Goal: Task Accomplishment & Management: Complete application form

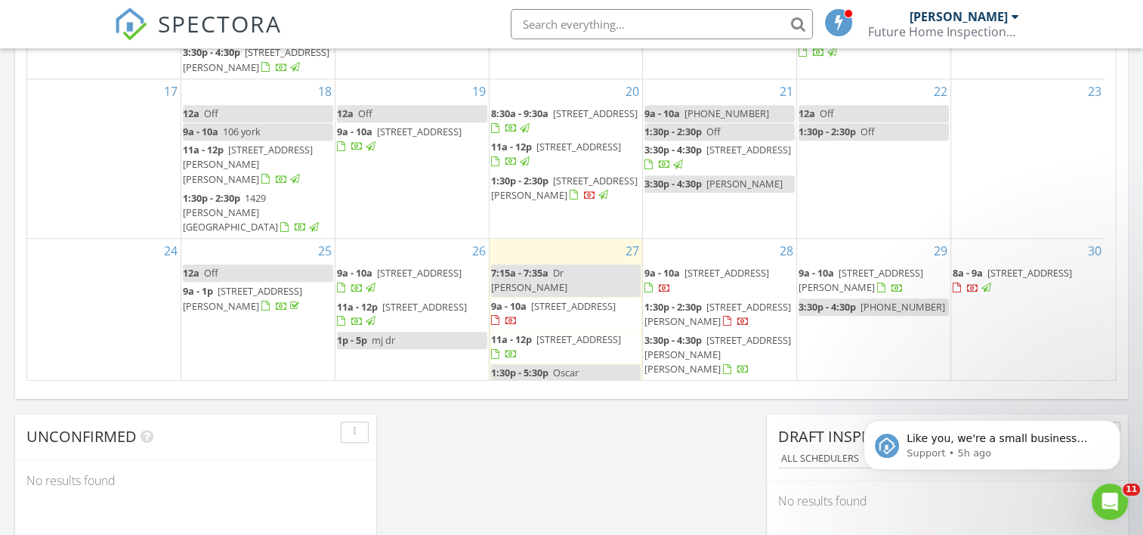
click at [867, 331] on div "29 9a - 10a 6715 East Ave, Davenport 33896 3:30p - 4:30p 407-716-7151" at bounding box center [873, 328] width 153 height 178
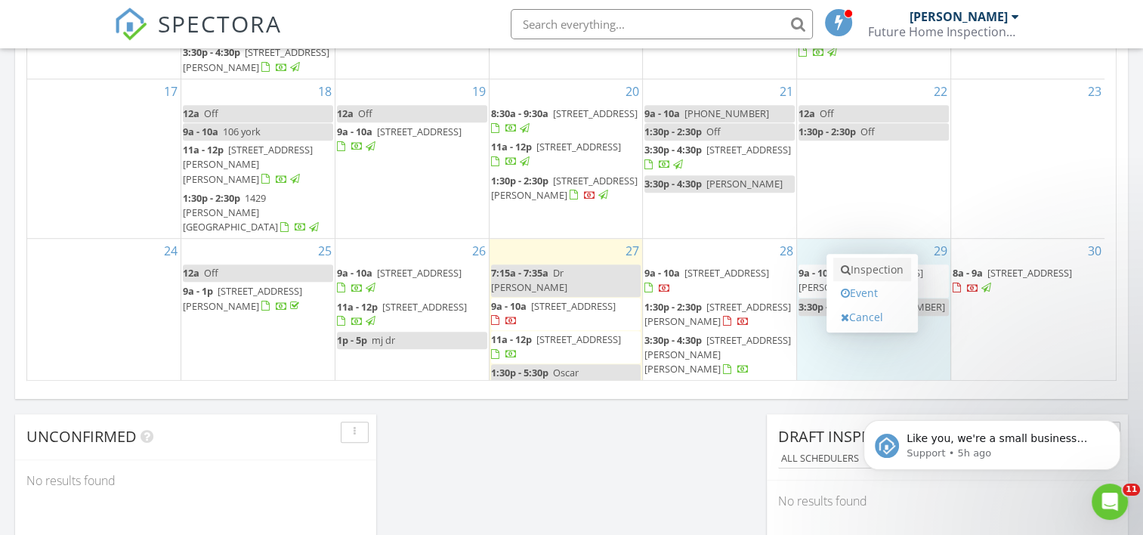
click at [879, 263] on link "Inspection" at bounding box center [872, 270] width 78 height 24
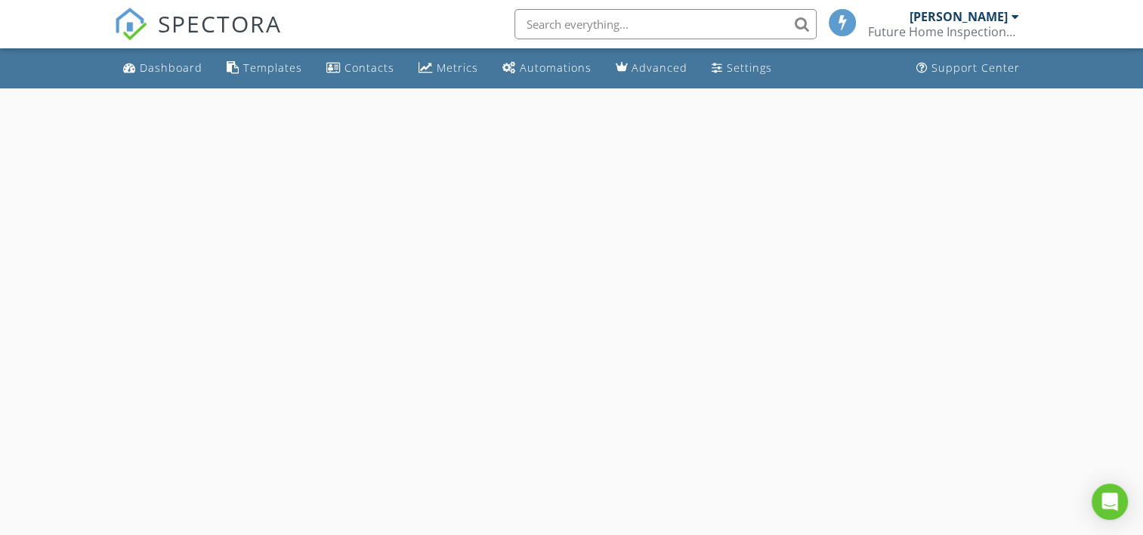
select select "7"
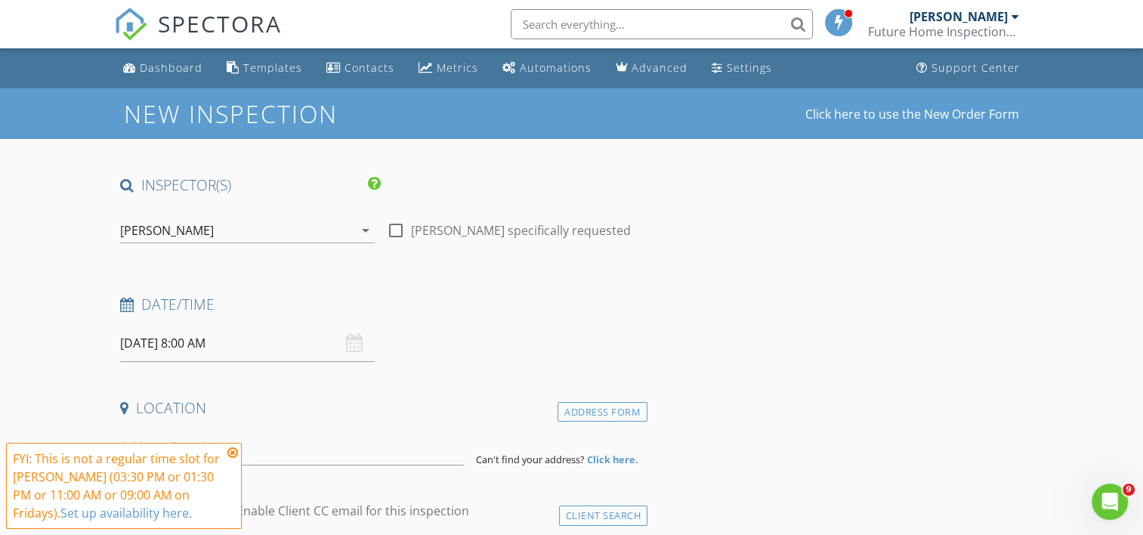
click at [174, 341] on input "08/29/2025 8:00 AM" at bounding box center [247, 343] width 255 height 37
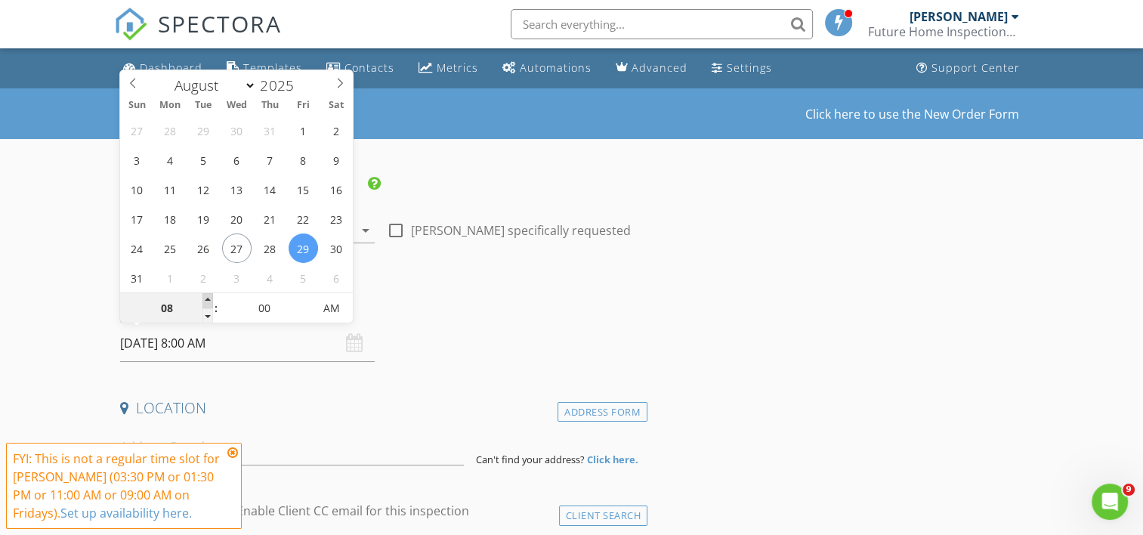
type input "09"
type input "08/29/2025 9:00 AM"
click at [203, 301] on span at bounding box center [207, 300] width 11 height 15
type input "10"
type input "08/29/2025 10:00 AM"
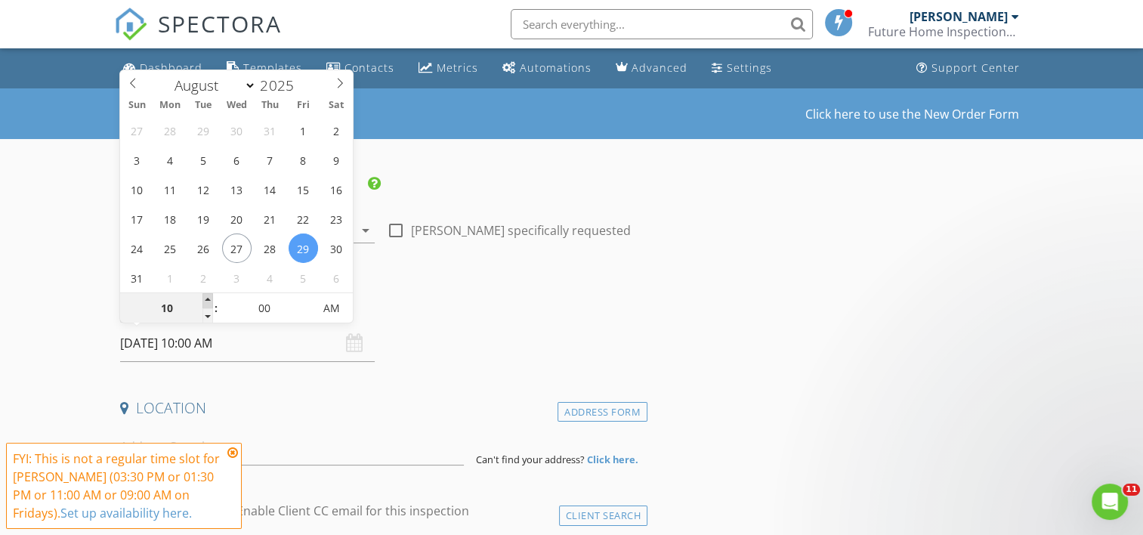
click at [203, 301] on span at bounding box center [207, 300] width 11 height 15
type input "11"
type input "08/29/2025 11:00 AM"
click at [203, 301] on span at bounding box center [207, 300] width 11 height 15
type input "12"
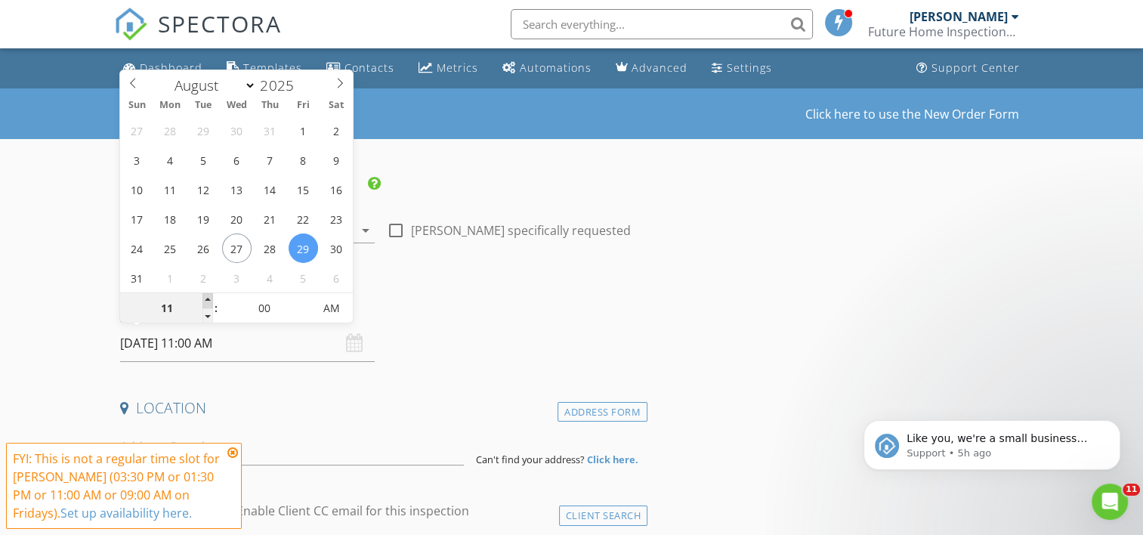
type input "08/29/2025 12:00 PM"
click at [203, 301] on span at bounding box center [207, 300] width 11 height 15
type input "01"
type input "08/29/2025 1:00 PM"
click at [203, 301] on span at bounding box center [207, 300] width 11 height 15
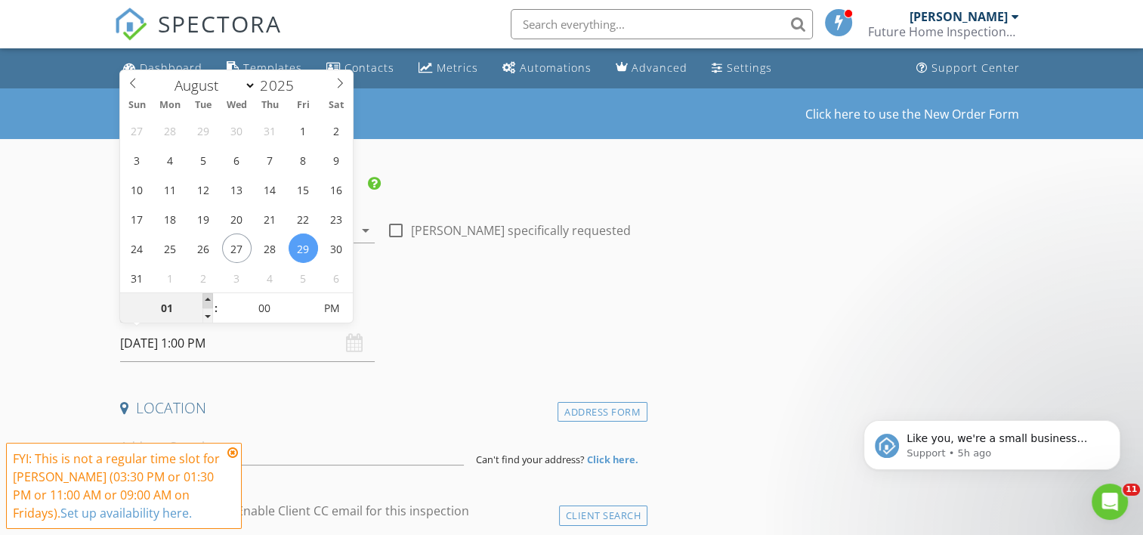
type input "02"
type input "08/29/2025 2:00 PM"
click at [203, 301] on span at bounding box center [207, 300] width 11 height 15
type input "03"
type input "08/29/2025 3:00 PM"
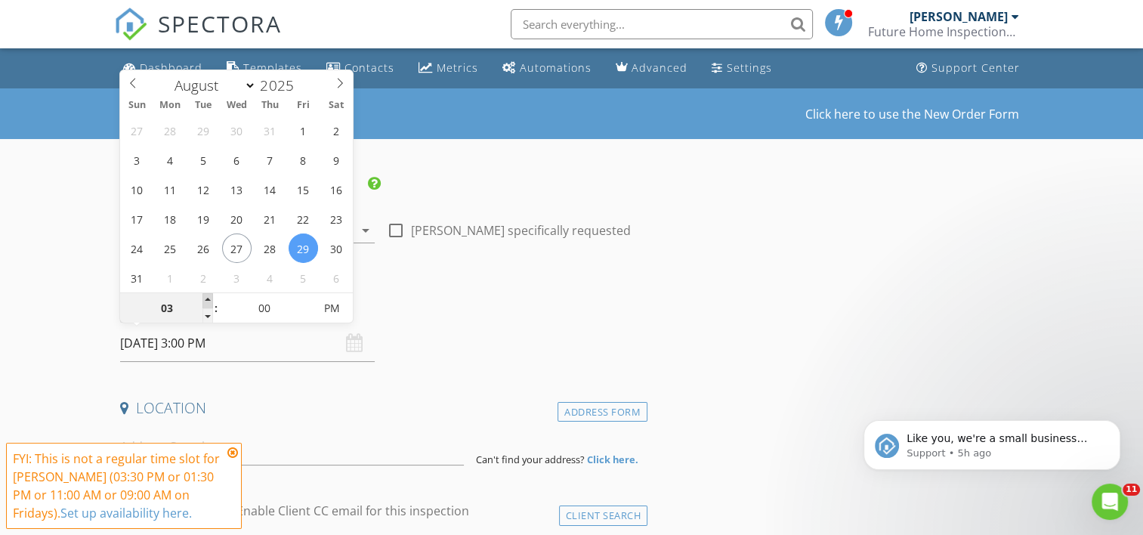
click at [203, 301] on span at bounding box center [207, 300] width 11 height 15
type input "05"
type input "08/29/2025 3:05 PM"
click at [301, 296] on span at bounding box center [306, 300] width 11 height 15
type input "10"
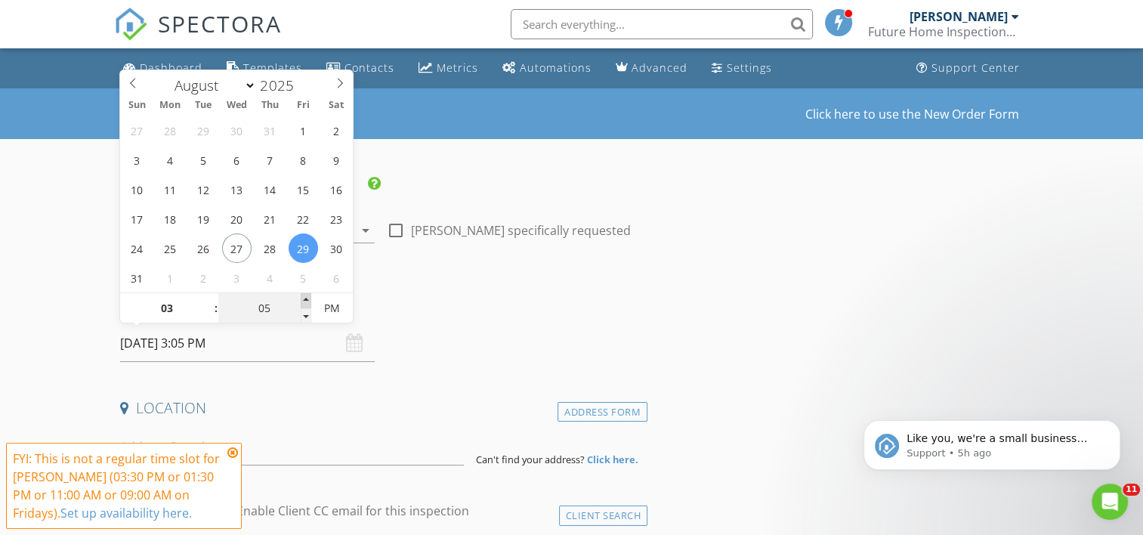
type input "08/29/2025 3:10 PM"
click at [301, 296] on span at bounding box center [306, 300] width 11 height 15
type input "15"
type input "08/29/2025 3:15 PM"
click at [301, 296] on span at bounding box center [306, 300] width 11 height 15
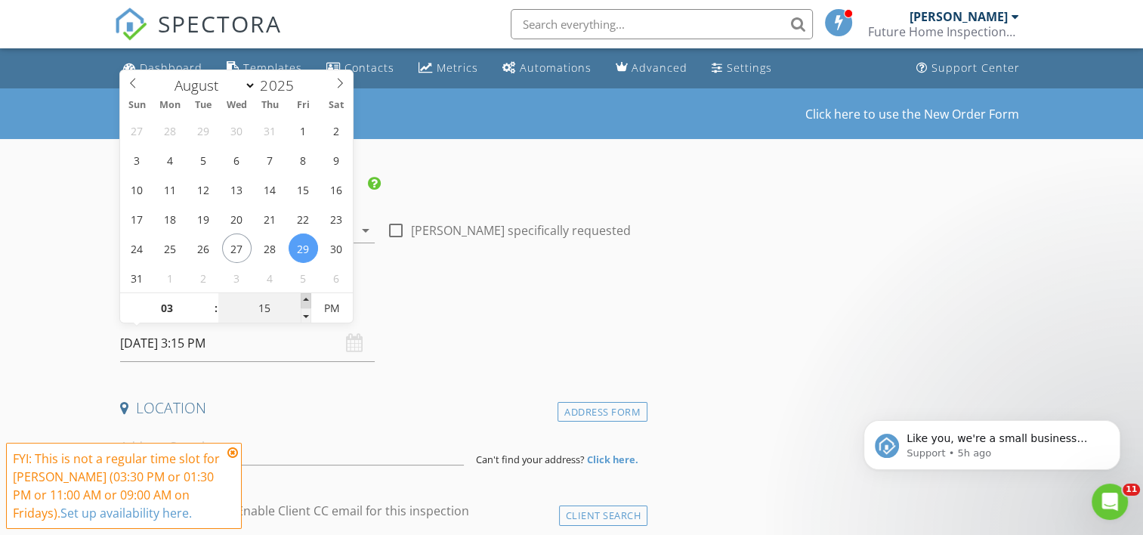
type input "20"
type input "08/29/2025 3:20 PM"
click at [301, 296] on span at bounding box center [306, 300] width 11 height 15
type input "25"
type input "08/29/2025 3:25 PM"
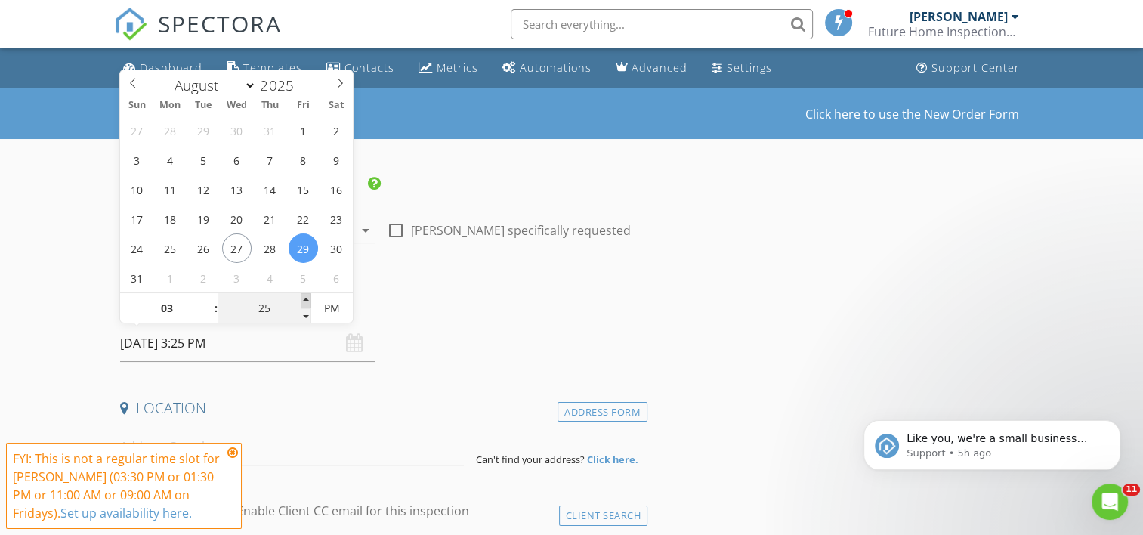
click at [301, 296] on span at bounding box center [306, 300] width 11 height 15
type input "30"
type input "[DATE] 3:30 PM"
click at [301, 296] on span at bounding box center [306, 300] width 11 height 15
click at [545, 335] on div "Date/Time 08/29/2025 3:30 PM" at bounding box center [380, 328] width 533 height 67
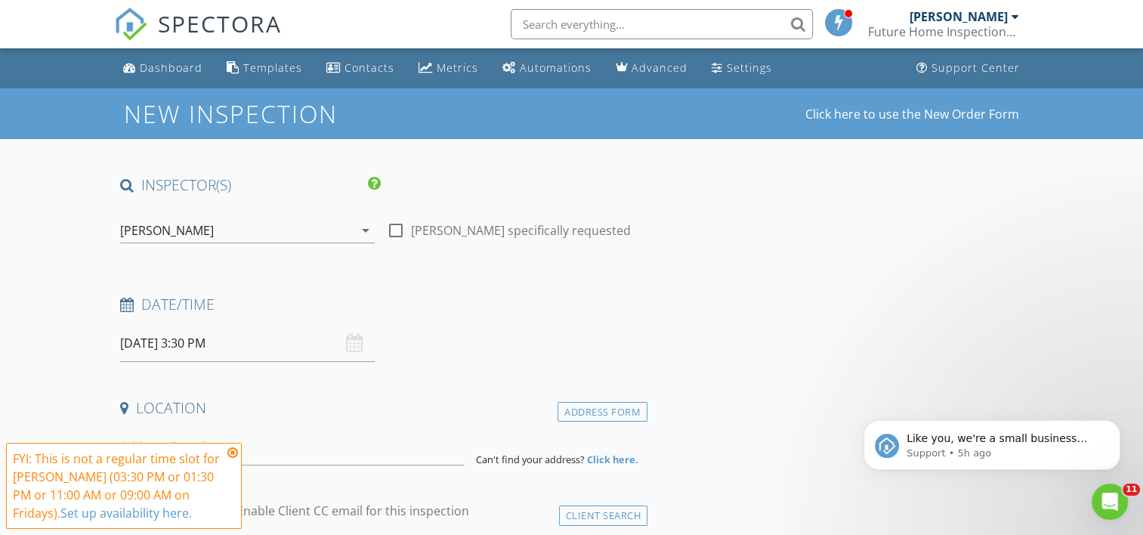
click at [231, 453] on icon at bounding box center [232, 452] width 11 height 12
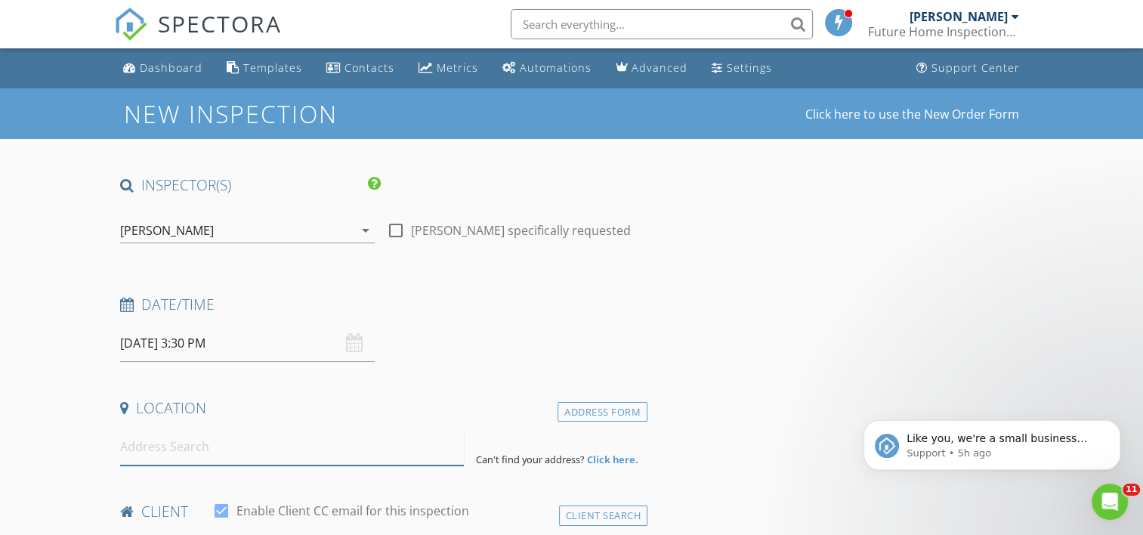
click at [199, 444] on input at bounding box center [292, 446] width 344 height 37
type input "5317 Stratemeyer Drive, Orlando, FL, USA"
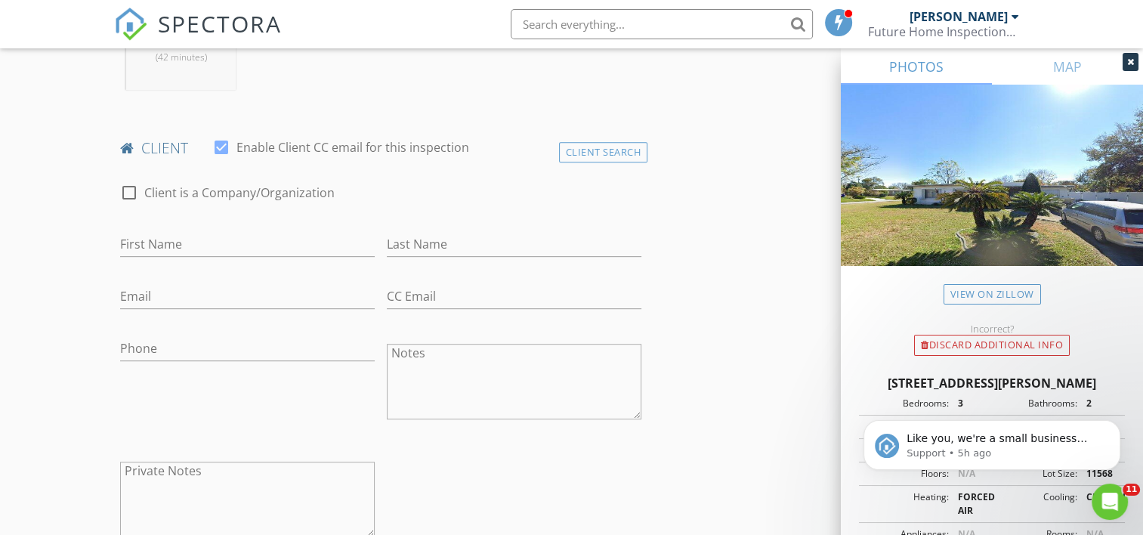
scroll to position [705, 0]
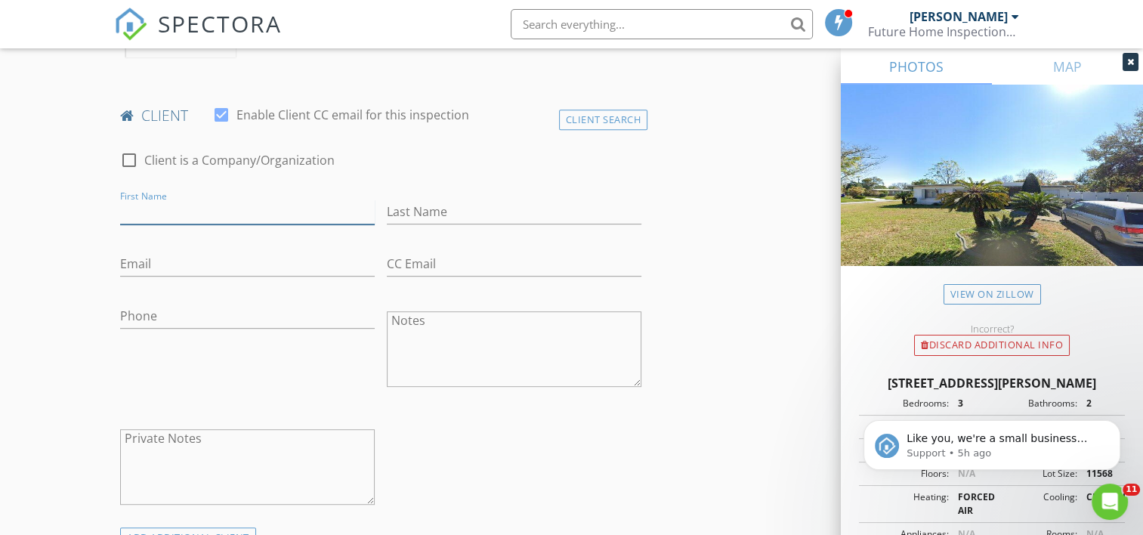
click at [220, 205] on input "First Name" at bounding box center [247, 211] width 255 height 25
click at [134, 213] on input "Elibeth" at bounding box center [247, 211] width 255 height 25
type input "[PERSON_NAME]"
click at [468, 199] on input "Last Name" at bounding box center [514, 211] width 255 height 25
type input "[PERSON_NAME]"
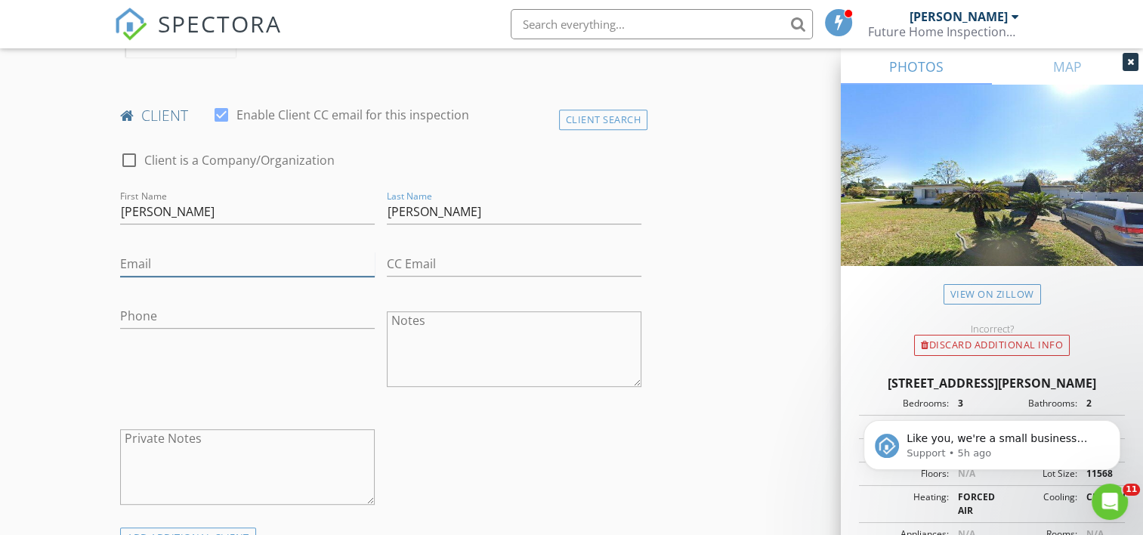
click at [168, 264] on input "Email" at bounding box center [247, 264] width 255 height 25
type input "[EMAIL_ADDRESS][DOMAIN_NAME]"
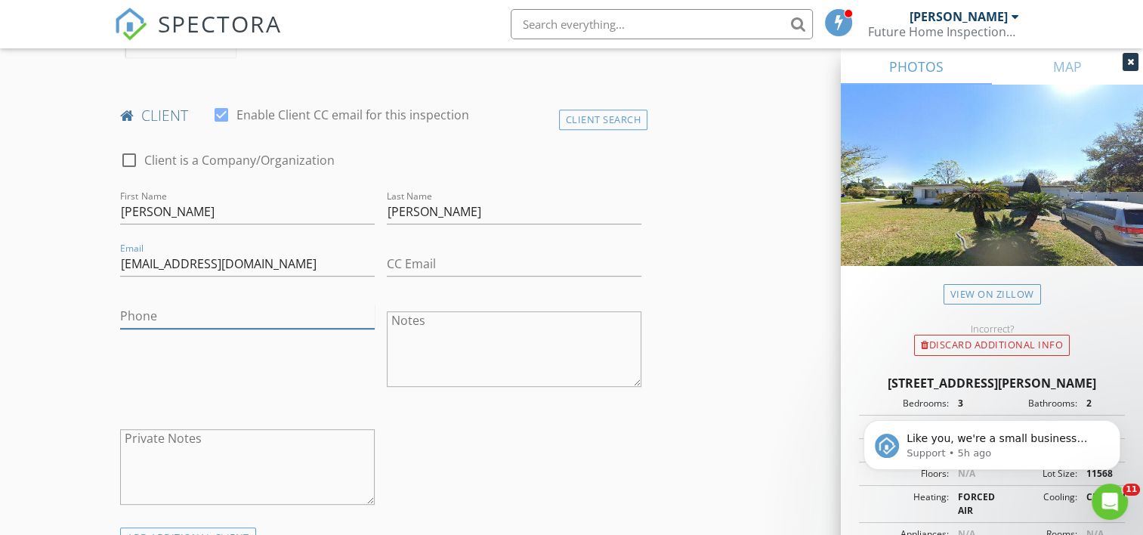
click at [169, 311] on input "Phone" at bounding box center [247, 316] width 255 height 25
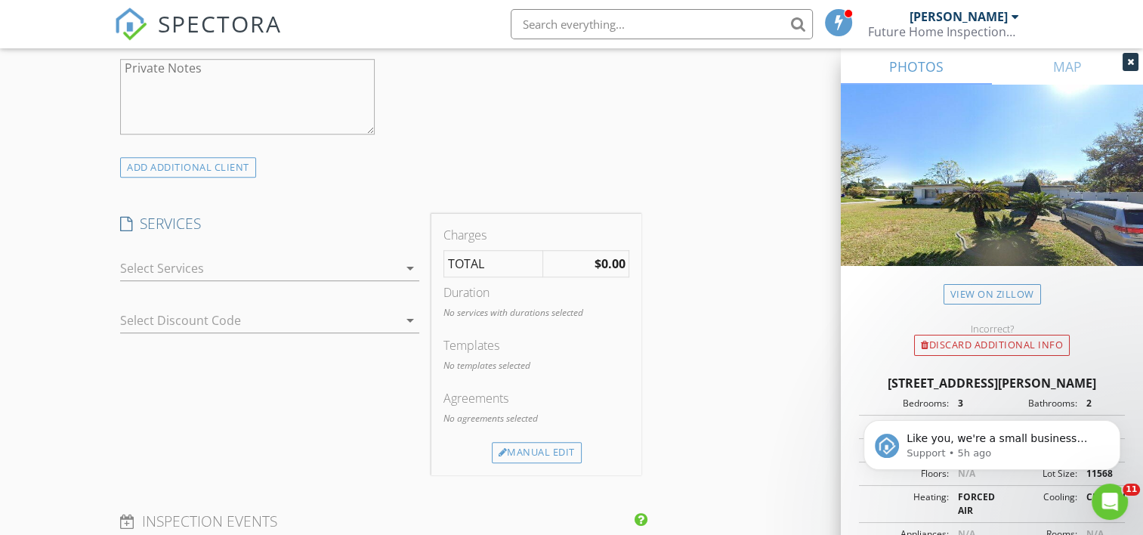
scroll to position [1234, 0]
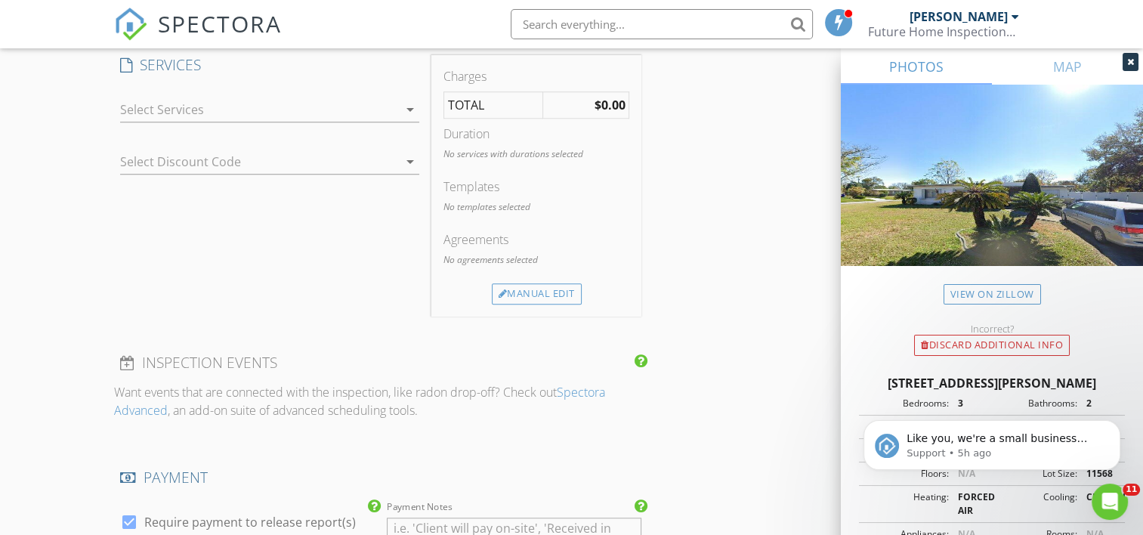
type input "[PHONE_NUMBER]"
click at [408, 105] on icon "arrow_drop_down" at bounding box center [410, 109] width 18 height 18
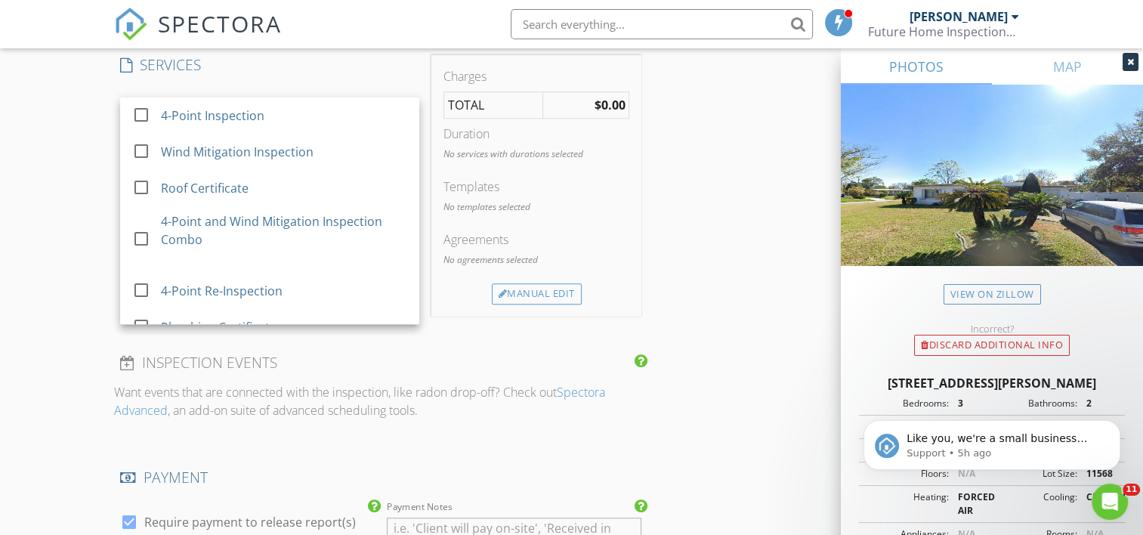
click at [719, 230] on div "INSPECTOR(S) check_box Curtis Foote PRIMARY Curtis Foote arrow_drop_down check_…" at bounding box center [571, 180] width 914 height 2476
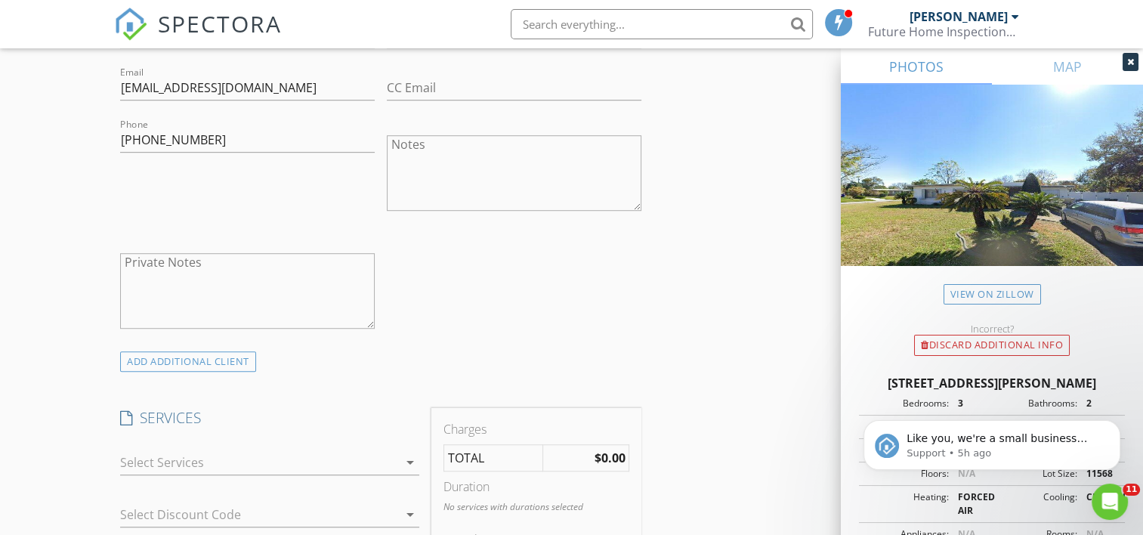
scroll to position [1058, 0]
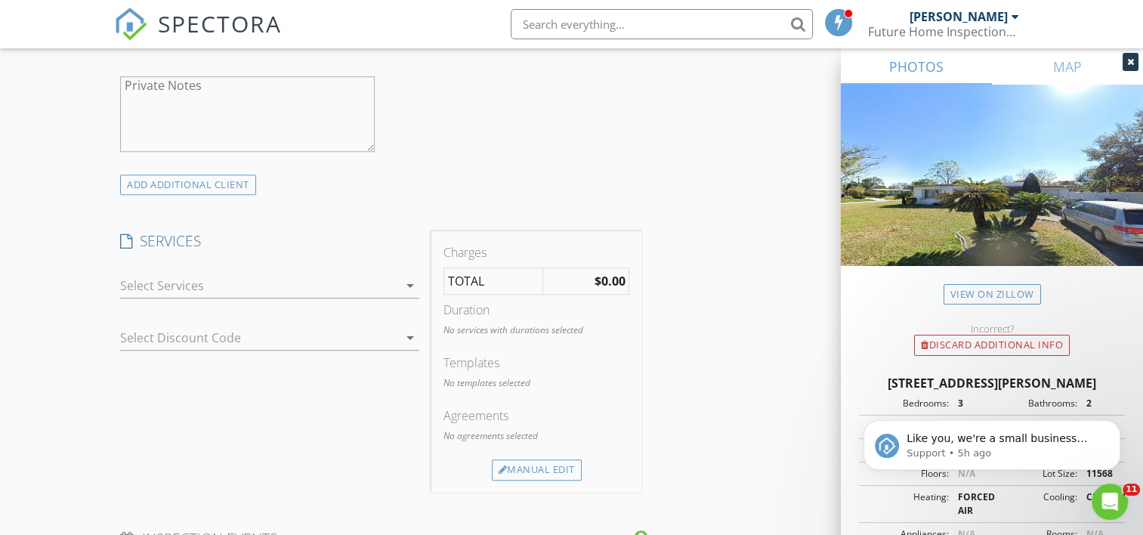
click at [412, 280] on icon "arrow_drop_down" at bounding box center [410, 286] width 18 height 18
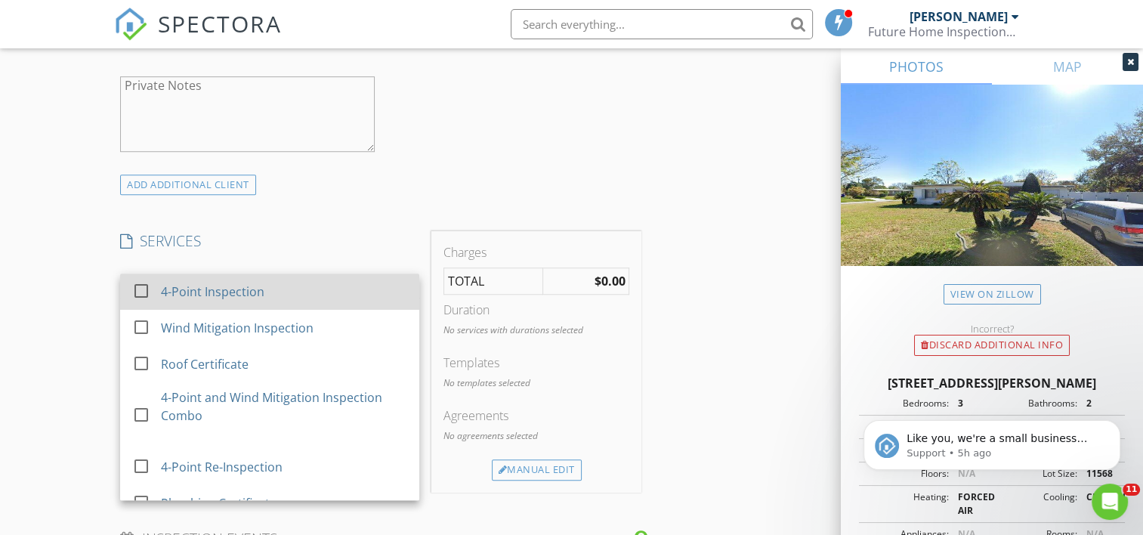
click at [246, 290] on div "4-Point Inspection" at bounding box center [214, 292] width 104 height 18
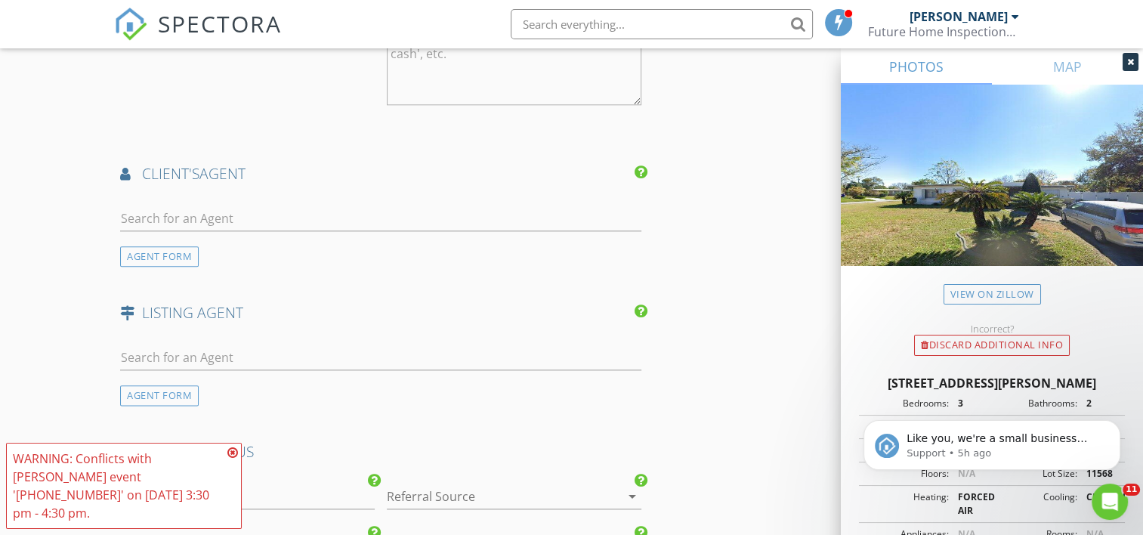
scroll to position [1763, 0]
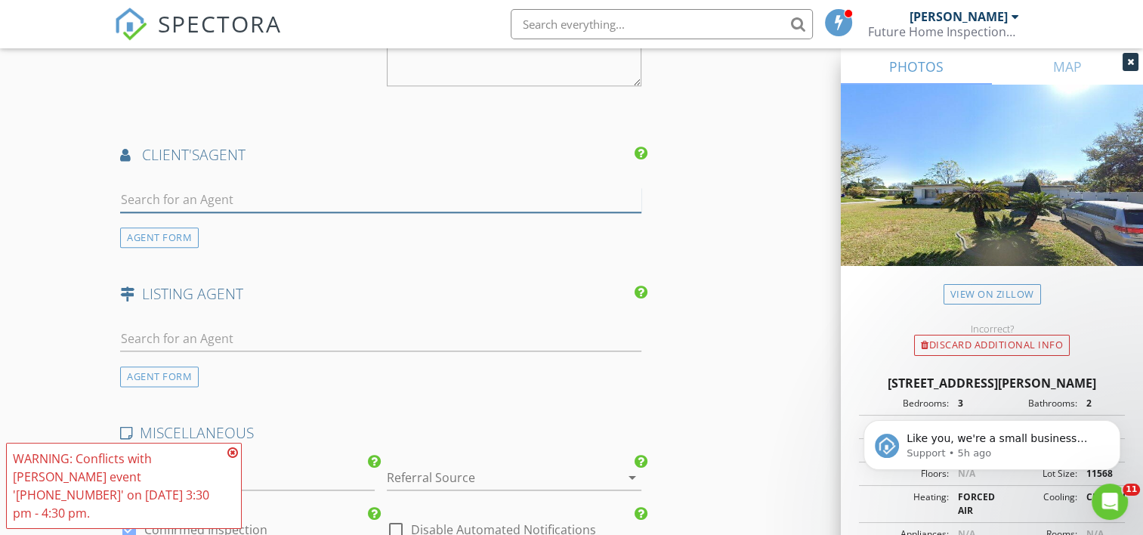
click at [191, 197] on input "text" at bounding box center [380, 199] width 521 height 25
type input "D"
type input "Marv"
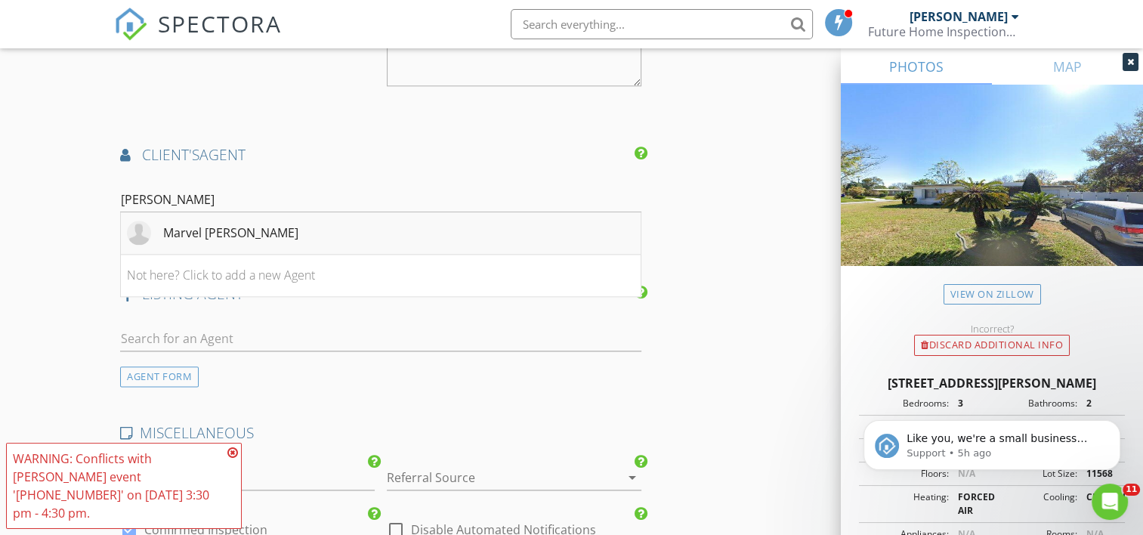
click at [278, 227] on li "Marvel [PERSON_NAME]" at bounding box center [381, 233] width 520 height 42
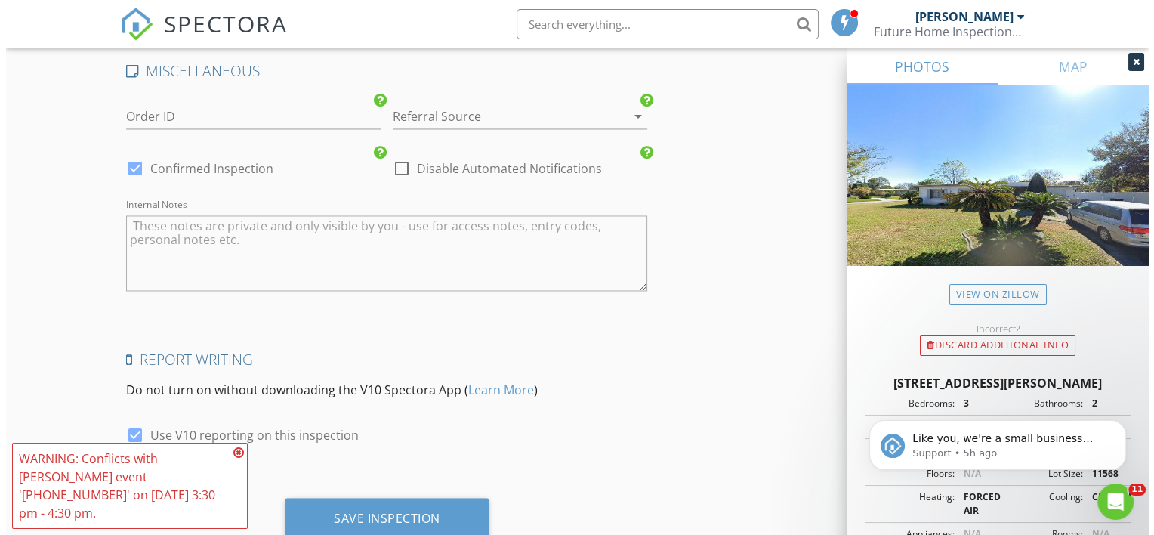
scroll to position [2513, 0]
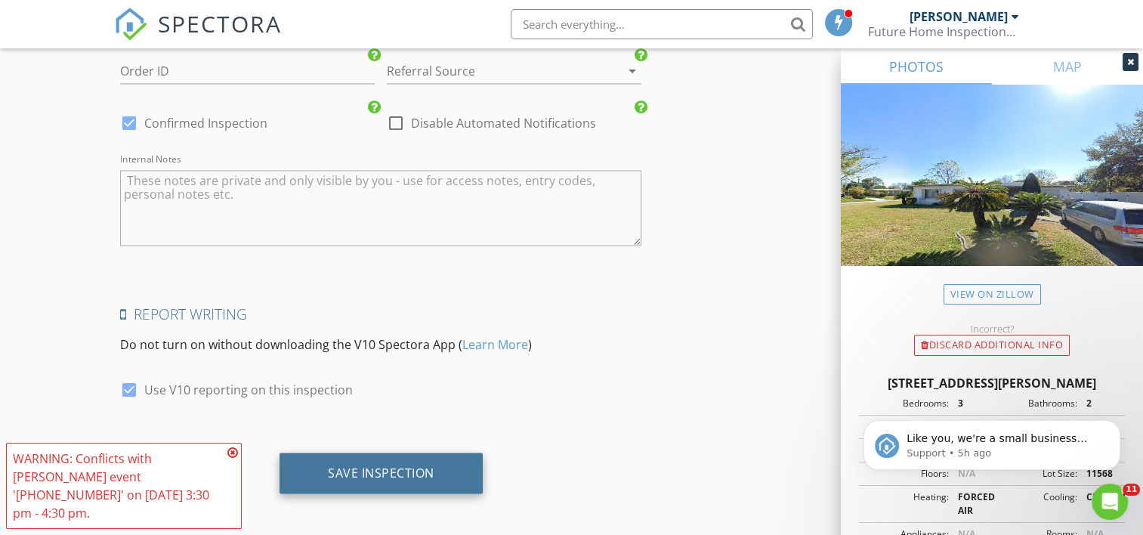
click at [360, 471] on div "Save Inspection" at bounding box center [381, 472] width 107 height 15
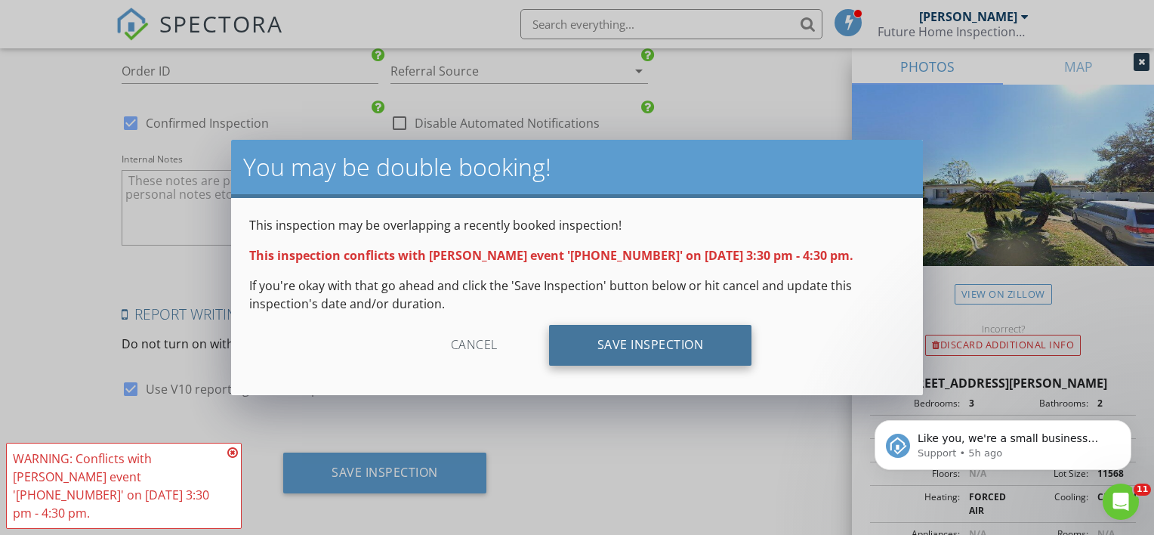
click at [646, 347] on div "Save Inspection" at bounding box center [650, 345] width 203 height 41
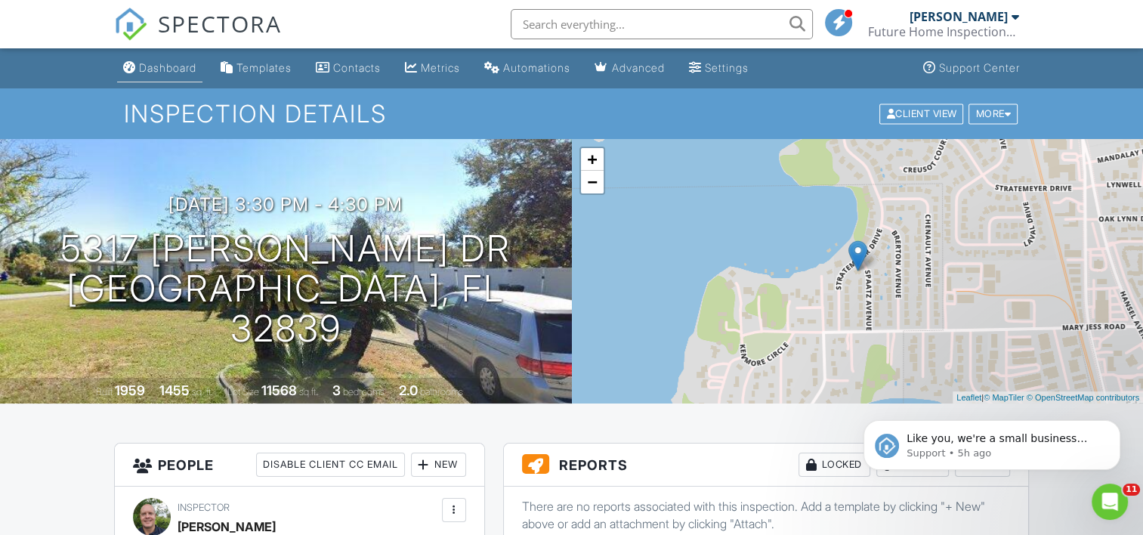
click at [168, 67] on div "Dashboard" at bounding box center [167, 67] width 57 height 13
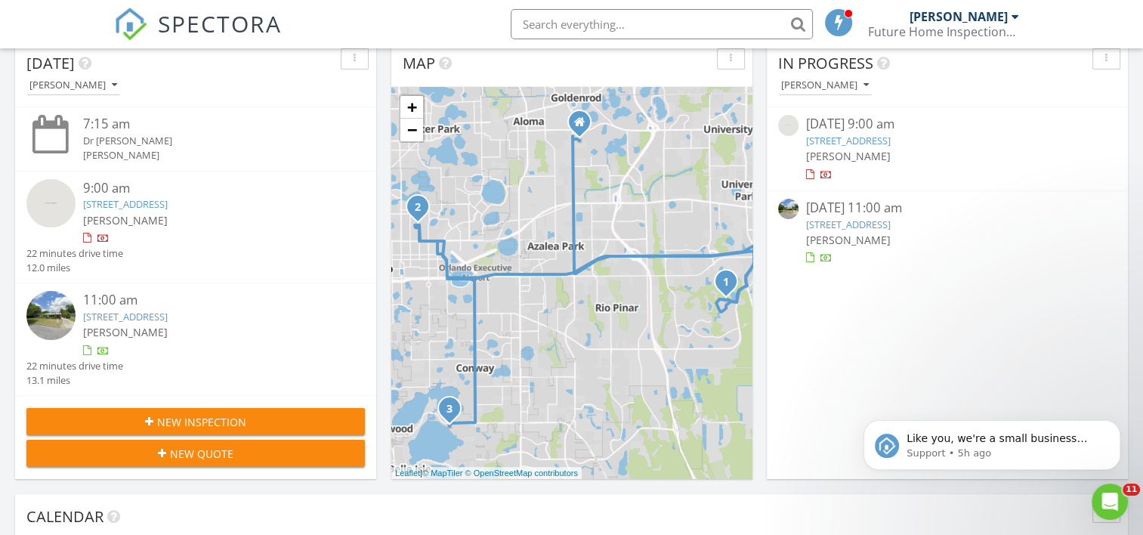
scroll to position [175, 0]
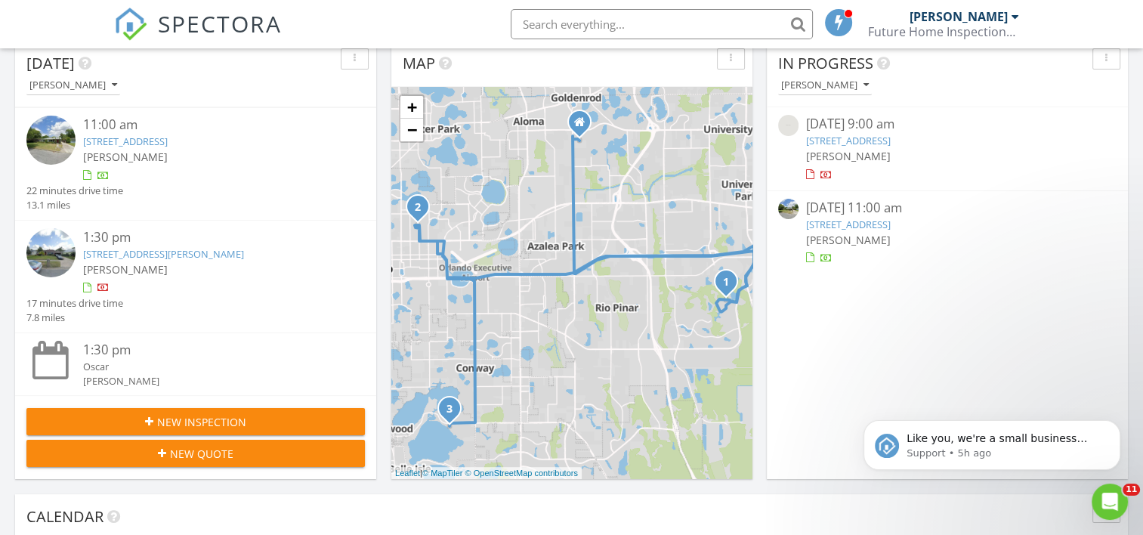
click at [167, 256] on link "[STREET_ADDRESS][PERSON_NAME]" at bounding box center [163, 254] width 161 height 14
